Goal: Task Accomplishment & Management: Complete application form

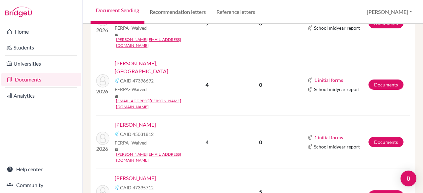
scroll to position [384, 0]
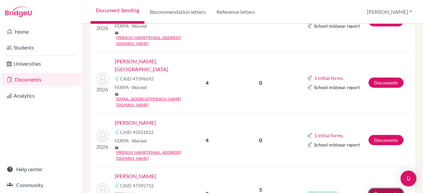
click at [387, 189] on link "Documents" at bounding box center [386, 194] width 35 height 10
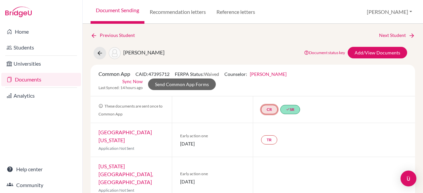
click at [268, 109] on link "CR" at bounding box center [269, 109] width 17 height 9
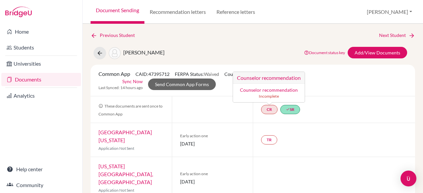
click at [274, 87] on link "Counselor recommendation" at bounding box center [269, 90] width 58 height 6
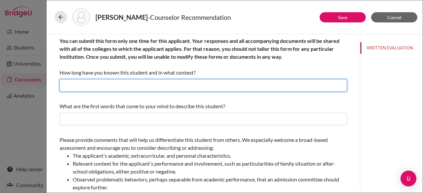
click at [241, 82] on input "text" at bounding box center [204, 85] width 288 height 13
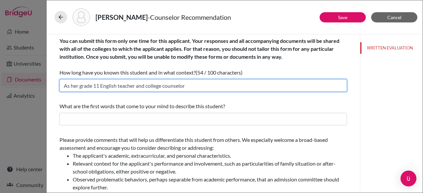
type input "As her grade 11 English teacher and college counselor"
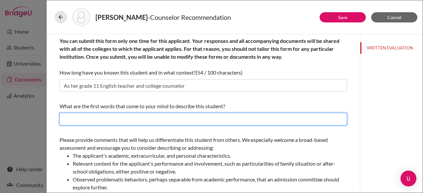
click at [188, 123] on input "text" at bounding box center [204, 119] width 288 height 13
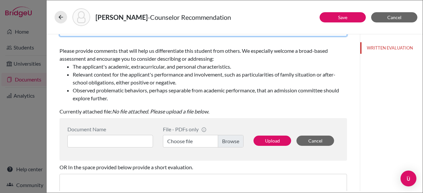
scroll to position [90, 0]
type input "Determined and Hard working"
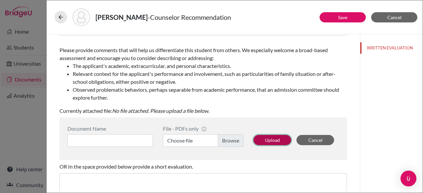
click at [267, 138] on button "Upload" at bounding box center [273, 140] width 38 height 10
click at [225, 139] on label "Choose file" at bounding box center [203, 141] width 81 height 13
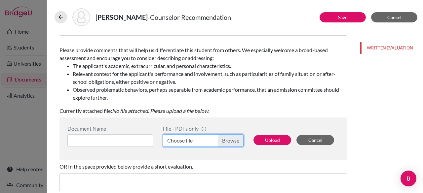
click at [225, 139] on input "Choose file" at bounding box center [203, 141] width 81 height 13
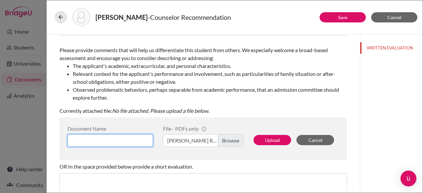
click at [112, 135] on input at bounding box center [110, 141] width 86 height 13
type input "Isabella Voeltz Rec"
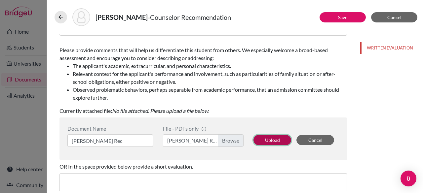
click at [273, 141] on button "Upload" at bounding box center [273, 140] width 38 height 10
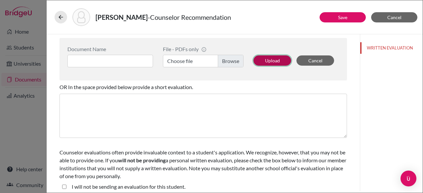
scroll to position [174, 0]
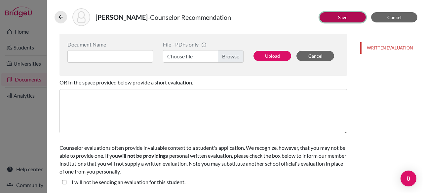
click at [325, 19] on button "Save" at bounding box center [343, 17] width 46 height 10
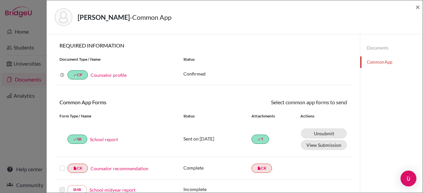
click at [61, 165] on label at bounding box center [62, 165] width 5 height 0
click at [0, 0] on input "checkbox" at bounding box center [0, 0] width 0 height 0
click at [334, 101] on link "Send" at bounding box center [333, 104] width 27 height 10
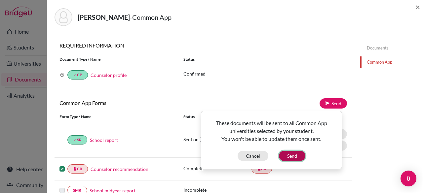
click at [290, 154] on button "Send" at bounding box center [292, 156] width 26 height 10
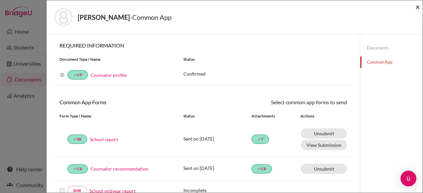
click at [420, 5] on span "×" at bounding box center [418, 7] width 5 height 10
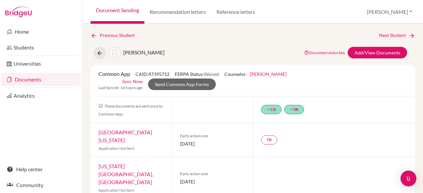
click at [55, 82] on link "Documents" at bounding box center [41, 79] width 80 height 13
